Goal: Task Accomplishment & Management: Complete application form

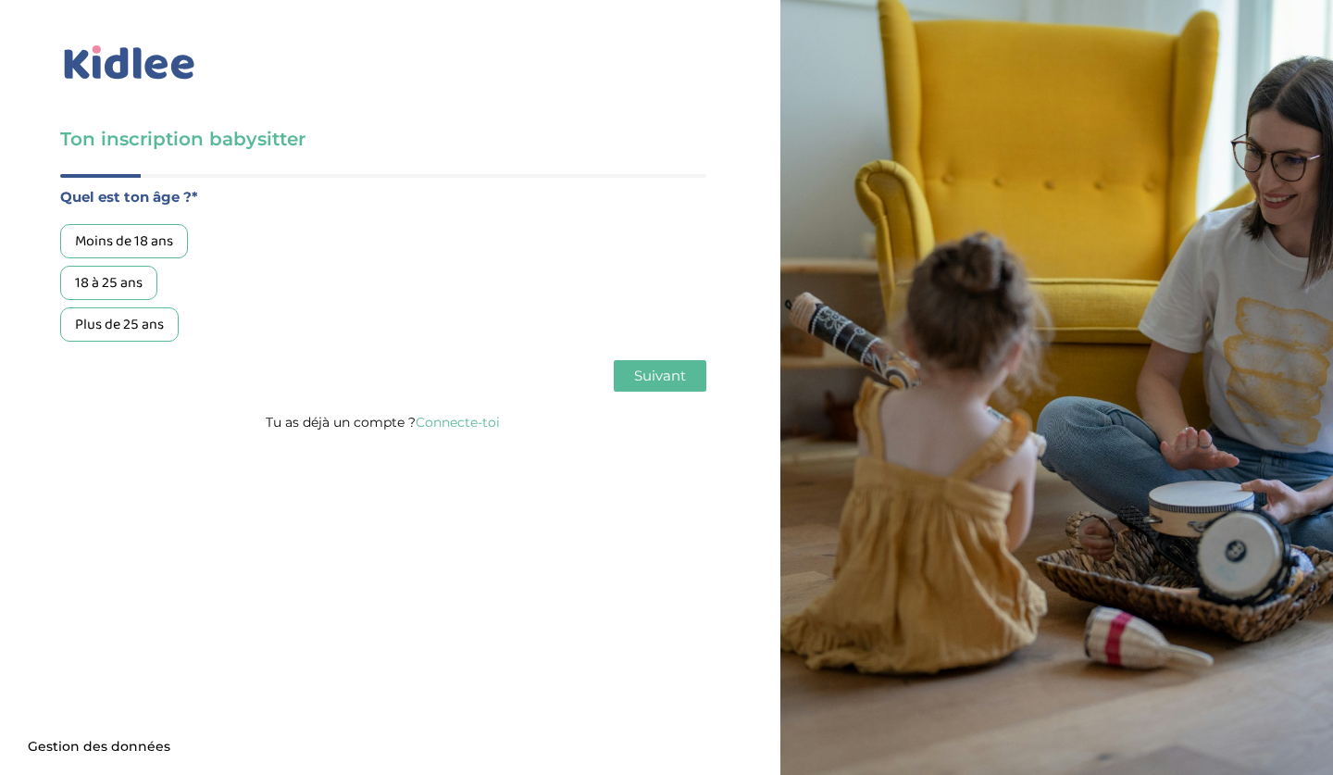
click at [124, 281] on div "18 à 25 ans" at bounding box center [108, 283] width 97 height 34
click at [644, 374] on span "Suivant" at bounding box center [660, 376] width 52 height 18
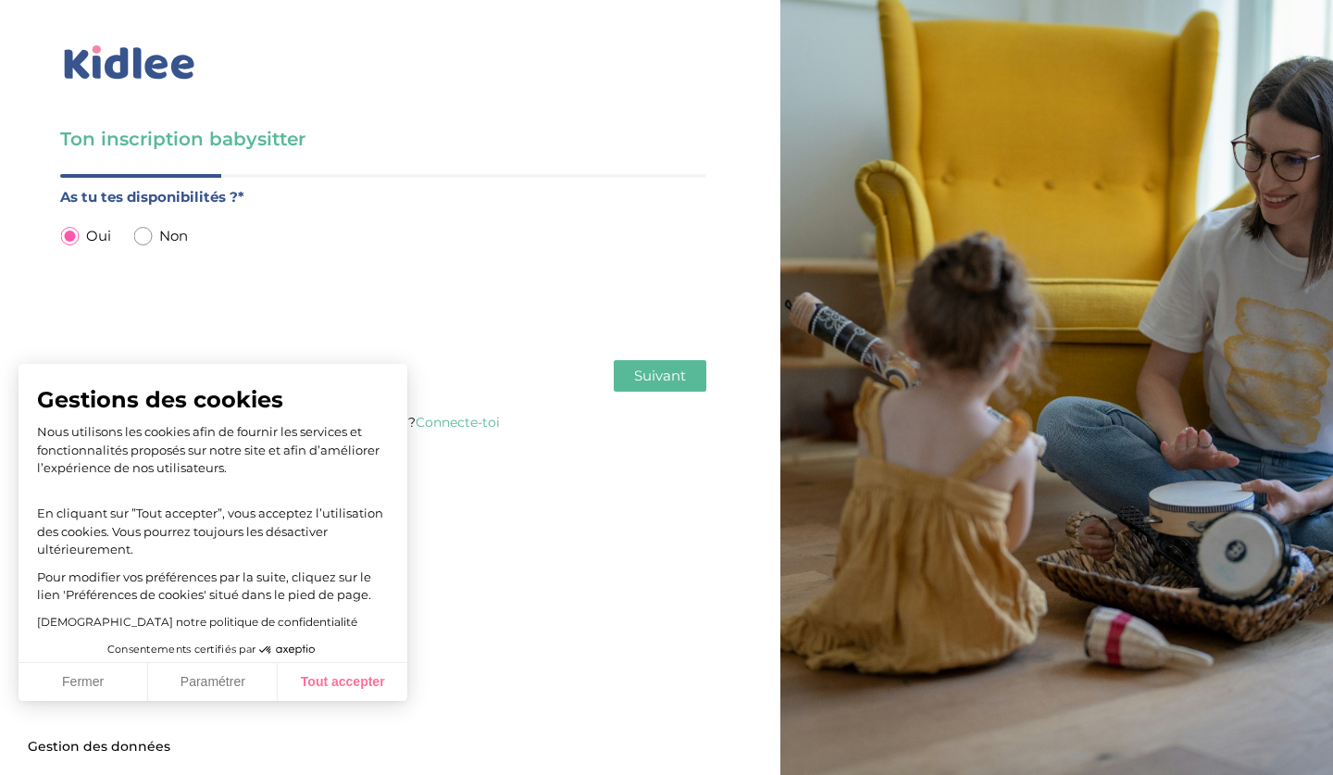
click at [311, 694] on button "Tout accepter" at bounding box center [343, 682] width 130 height 39
checkbox input "true"
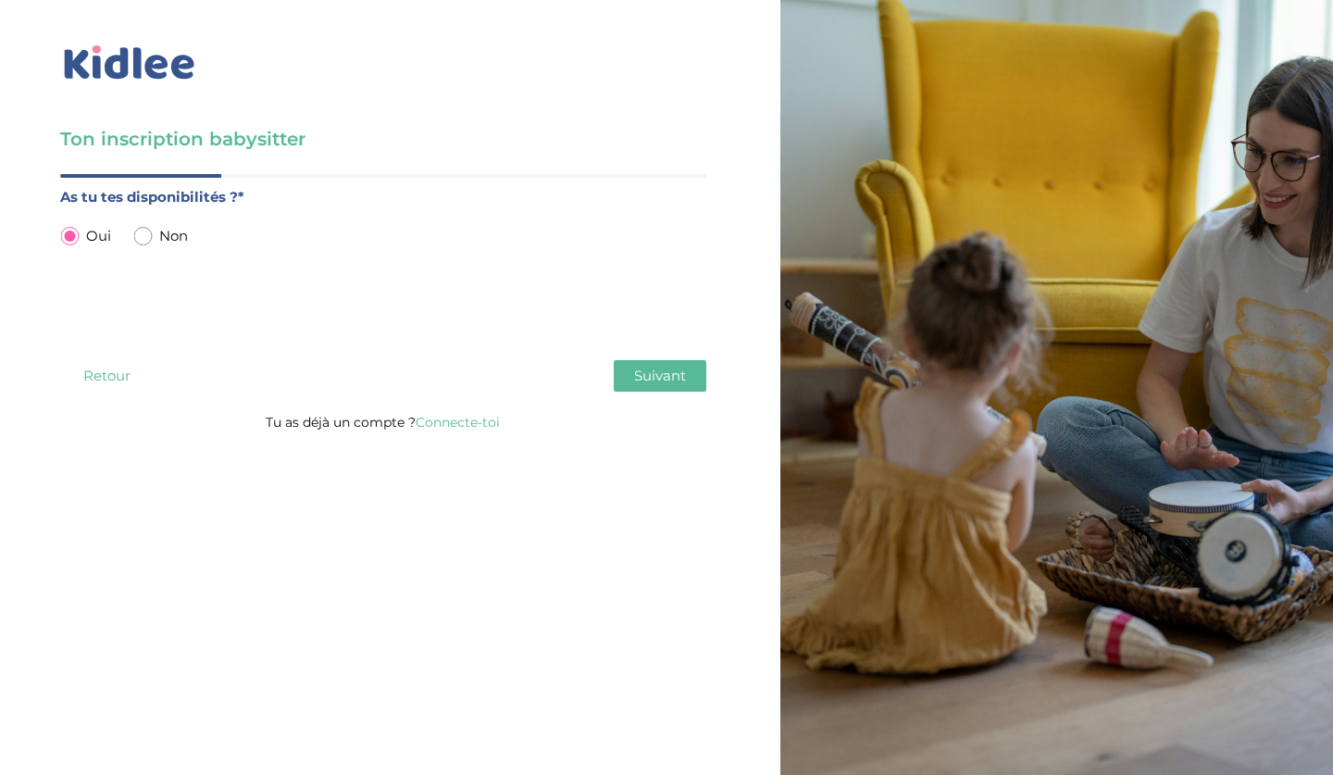
click at [667, 369] on span "Suivant" at bounding box center [660, 376] width 52 height 18
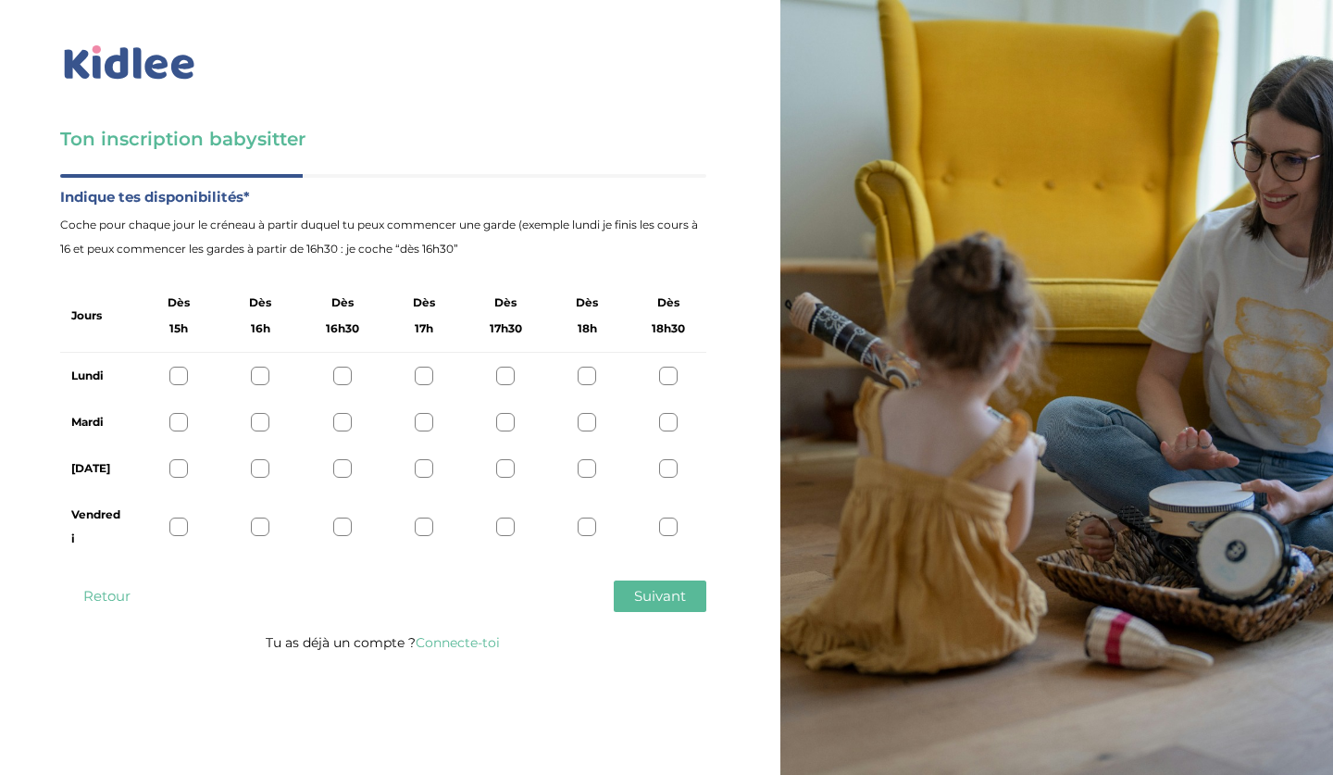
click at [175, 373] on div at bounding box center [178, 376] width 19 height 19
click at [176, 426] on div at bounding box center [178, 422] width 19 height 19
click at [182, 468] on div at bounding box center [178, 468] width 19 height 19
click at [179, 527] on div at bounding box center [178, 527] width 19 height 19
click at [262, 379] on div at bounding box center [260, 376] width 19 height 19
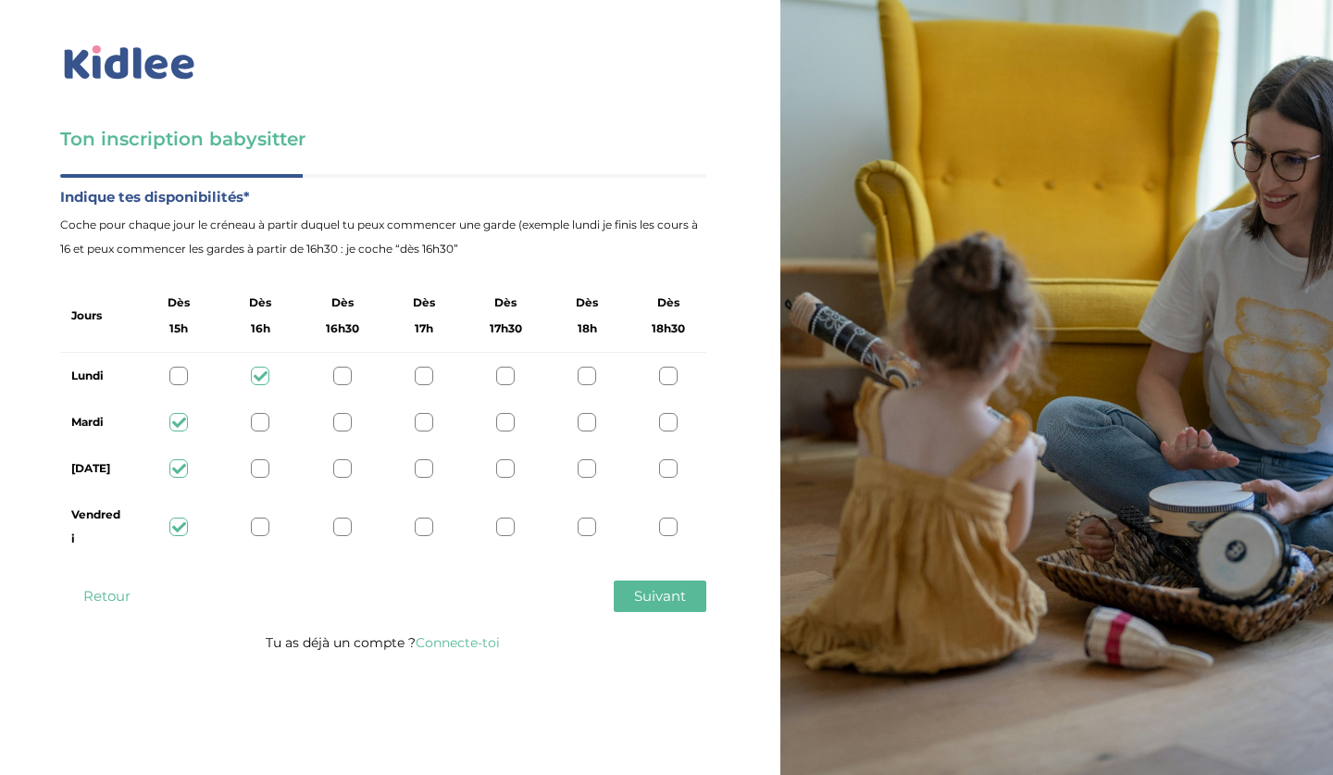
click at [173, 377] on div at bounding box center [178, 376] width 19 height 19
click at [668, 594] on span "Suivant" at bounding box center [660, 596] width 52 height 18
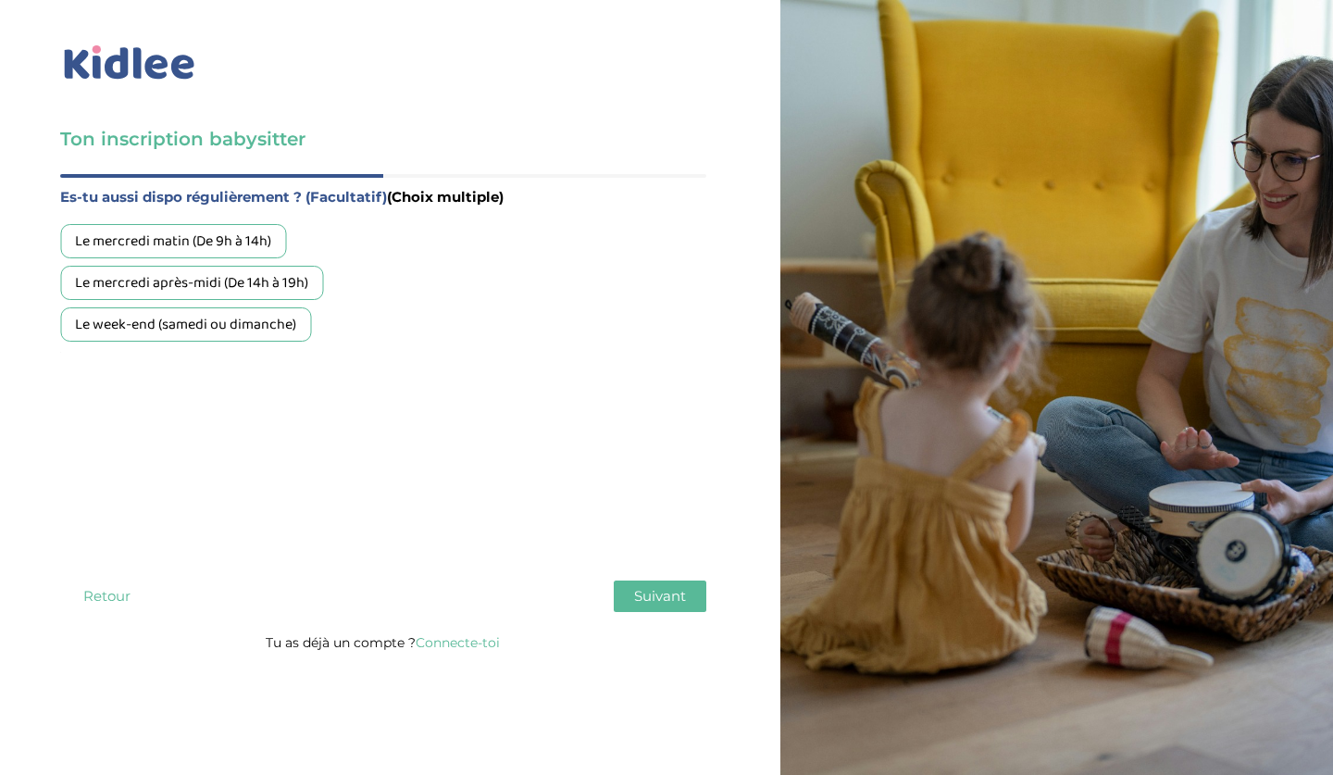
click at [244, 232] on div "Le mercredi matin (De 9h à 14h)" at bounding box center [173, 241] width 226 height 34
click at [249, 271] on div "Le mercredi après-midi (De 14h à 19h)" at bounding box center [191, 283] width 263 height 34
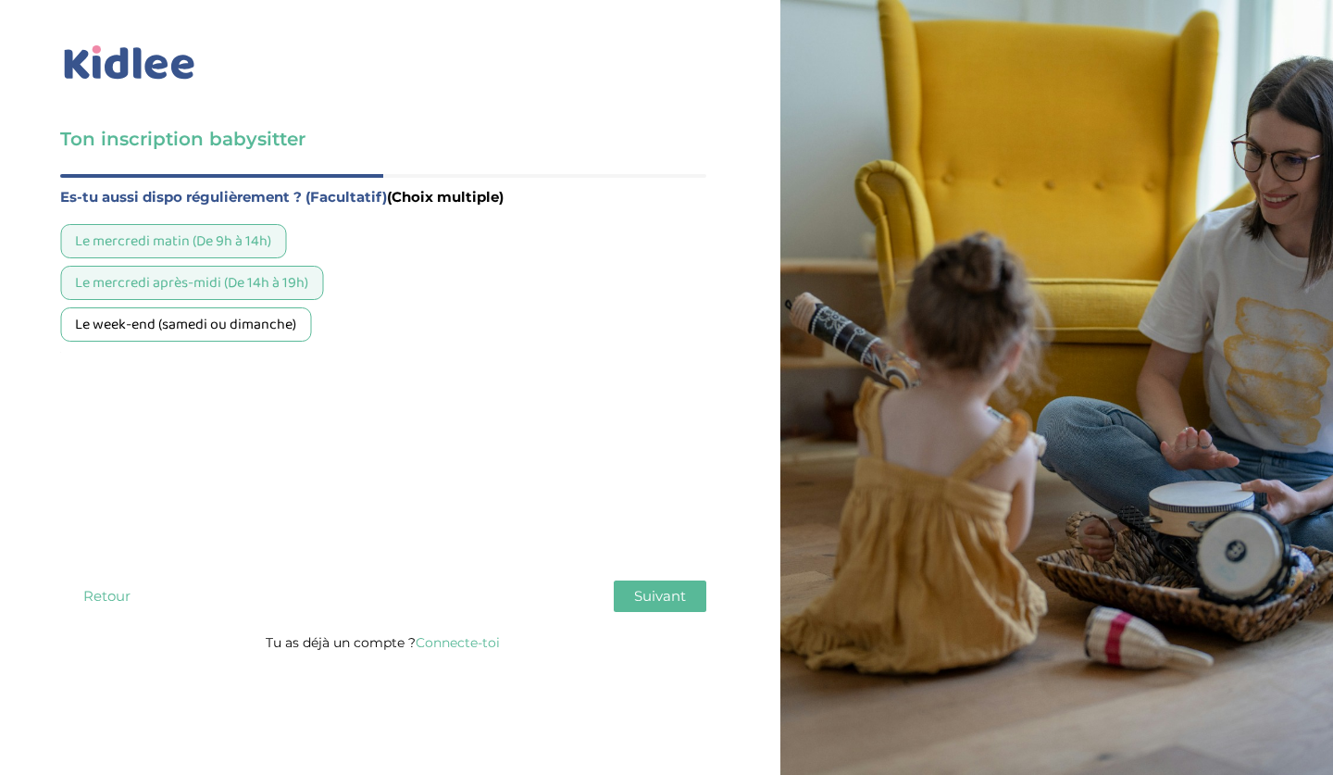
click at [644, 589] on span "Suivant" at bounding box center [660, 596] width 52 height 18
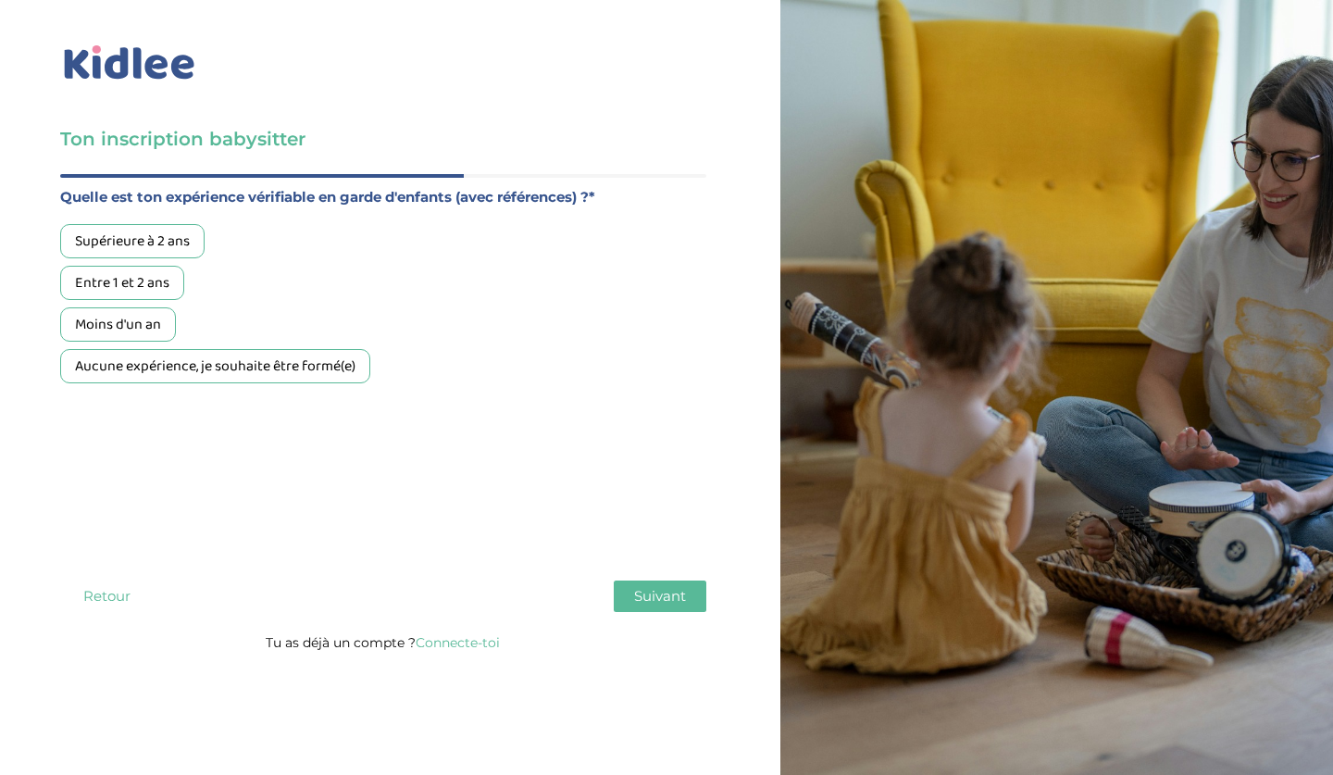
click at [145, 322] on div "Moins d'un an" at bounding box center [118, 324] width 116 height 34
click at [647, 596] on span "Suivant" at bounding box center [660, 596] width 52 height 18
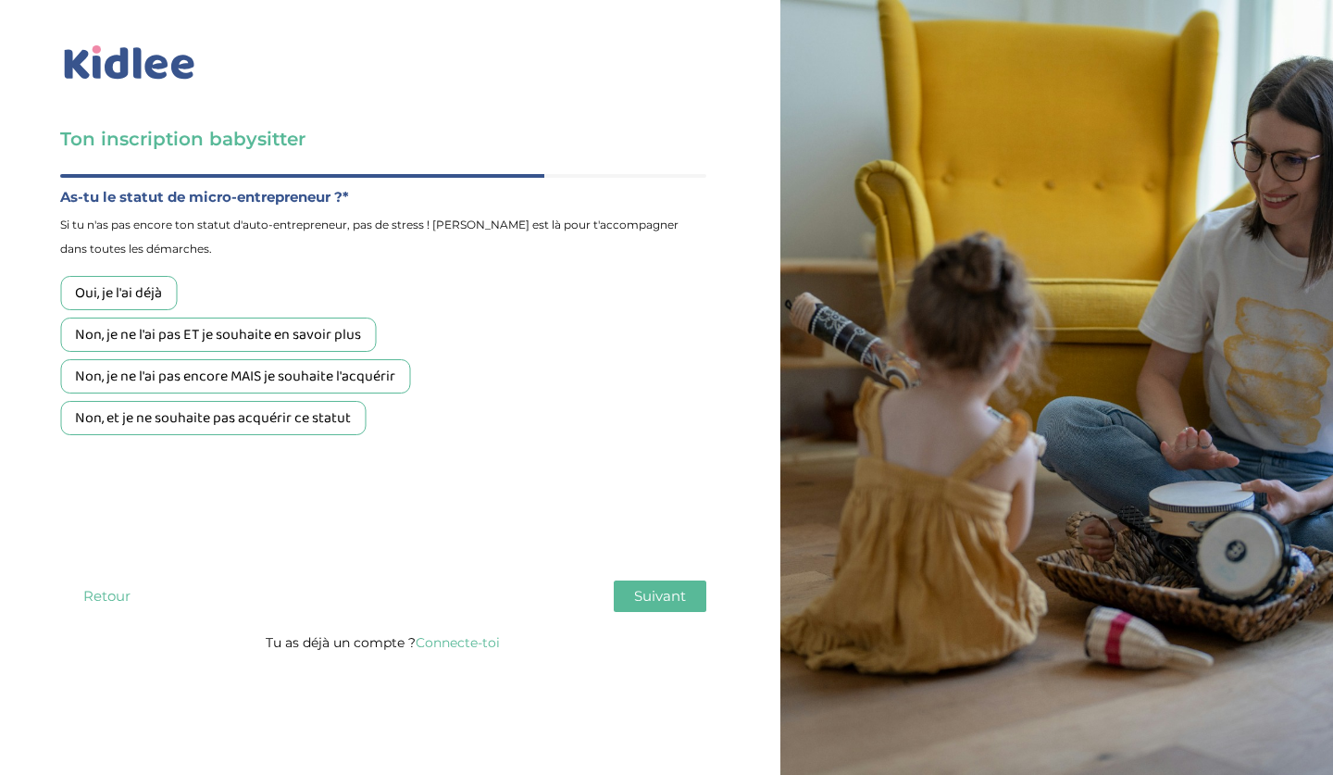
click at [168, 381] on div "Non, je ne l'ai pas encore MAIS je souhaite l'acquérir" at bounding box center [235, 376] width 350 height 34
click at [677, 595] on span "Suivant" at bounding box center [660, 596] width 52 height 18
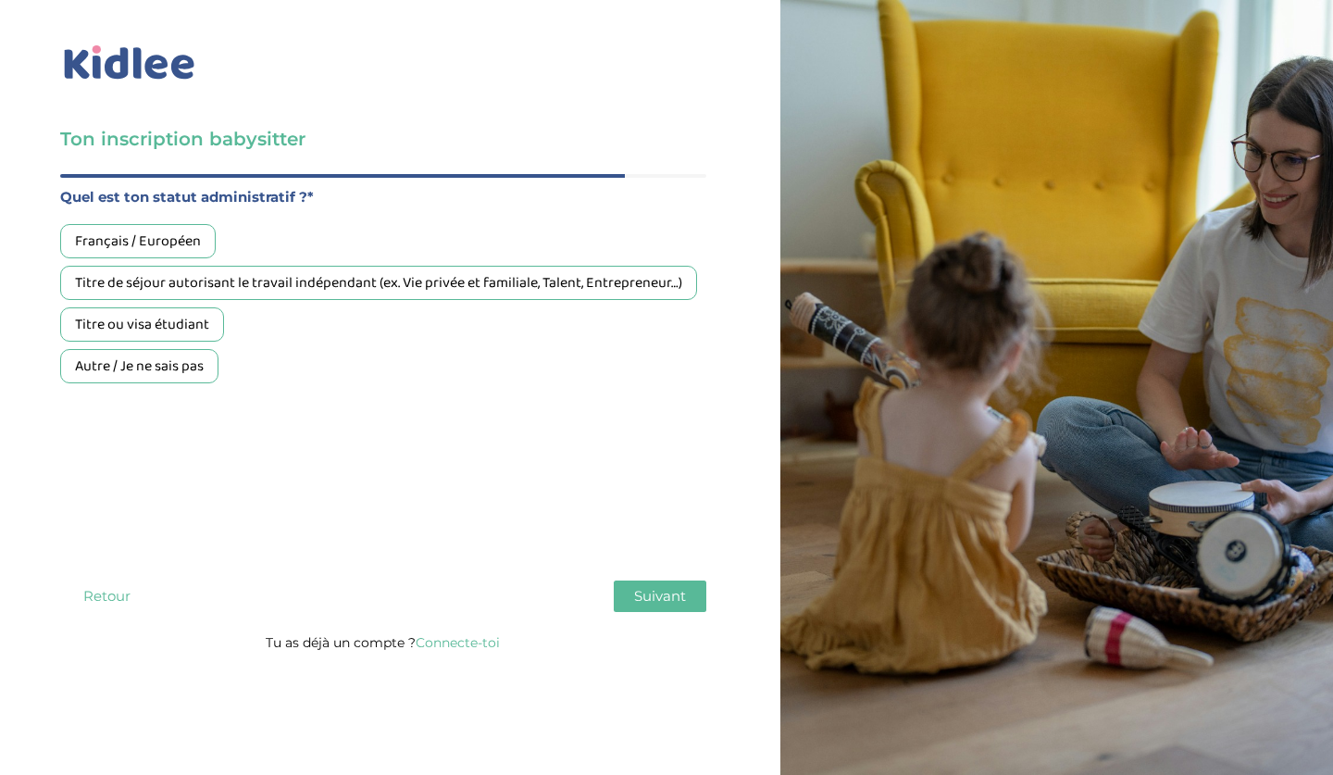
click at [175, 243] on div "Français / Européen" at bounding box center [138, 241] width 156 height 34
click at [671, 599] on span "Suivant" at bounding box center [660, 596] width 52 height 18
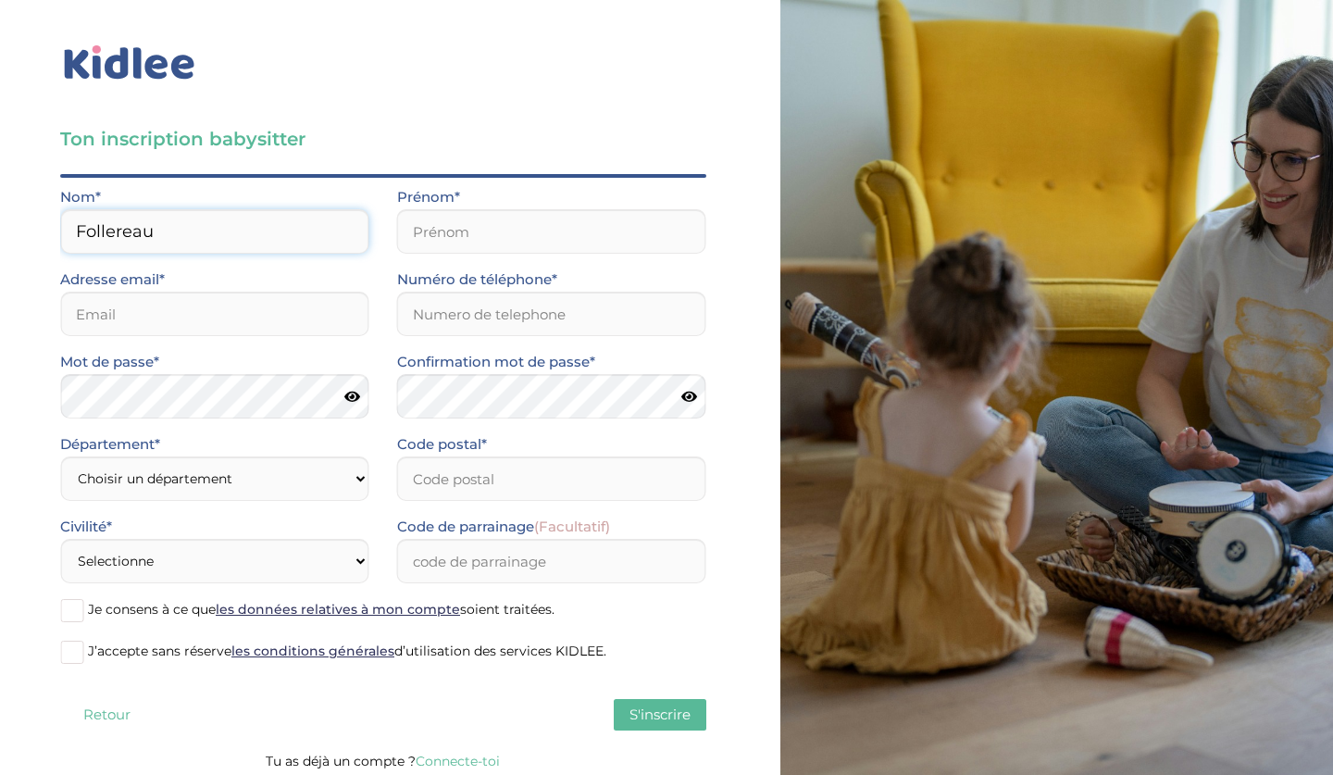
type input "Follereau"
type input "clémence"
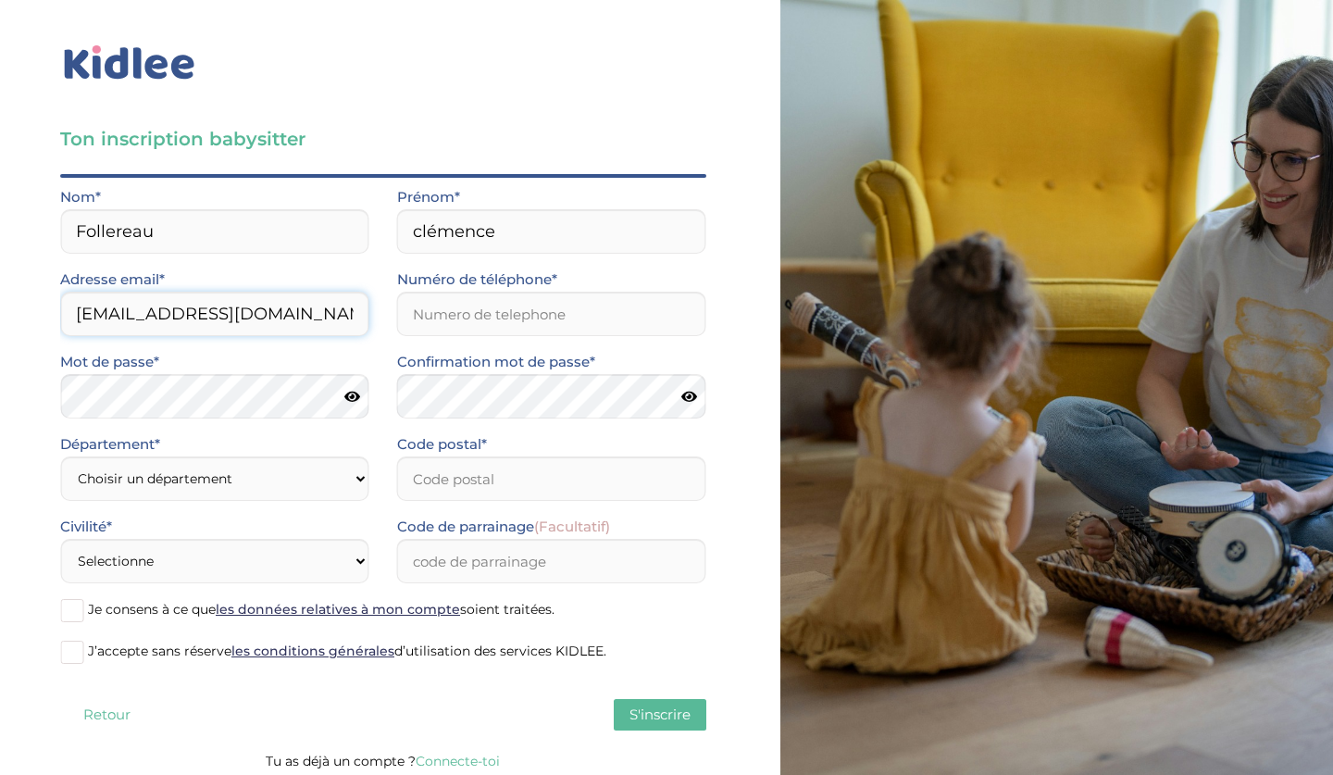
type input "[EMAIL_ADDRESS][DOMAIN_NAME]"
